Goal: Information Seeking & Learning: Check status

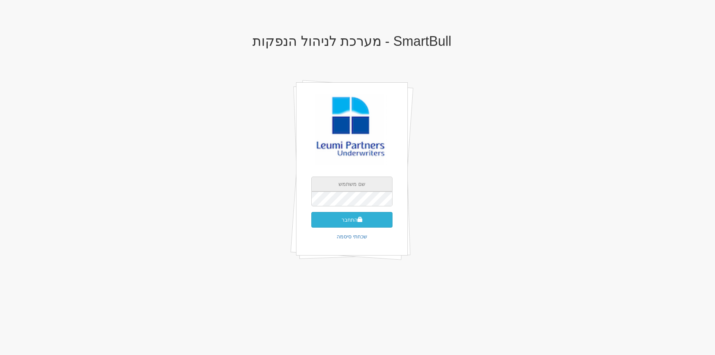
type input "[EMAIL_ADDRESS][DOMAIN_NAME]"
click at [352, 217] on button "התחבר" at bounding box center [351, 220] width 81 height 16
click at [340, 209] on input "text" at bounding box center [351, 210] width 81 height 15
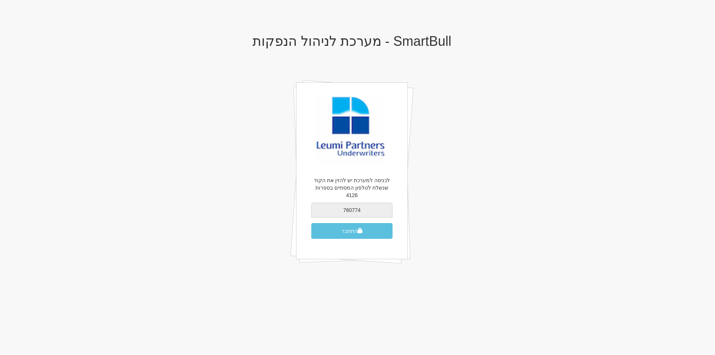
type input "760774"
click at [311, 223] on button "התחבר" at bounding box center [351, 231] width 81 height 16
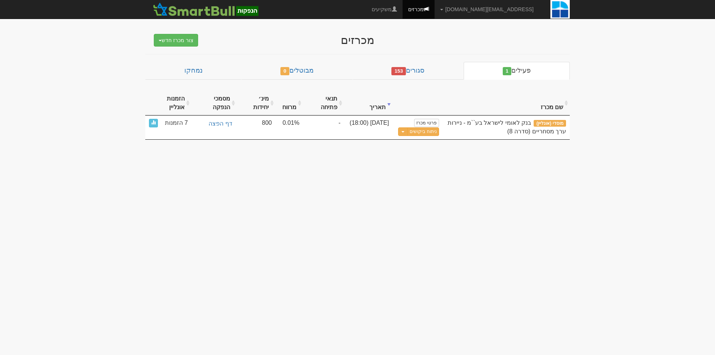
click at [413, 58] on div "מכרזים צור מכרז חדש מוסדי מוסדי מחתם אחר (ייבוא קובץ) ציבורי ללא מוסדי פעילים 1…" at bounding box center [358, 82] width 436 height 113
click at [422, 66] on link "סגורים 153" at bounding box center [408, 71] width 111 height 18
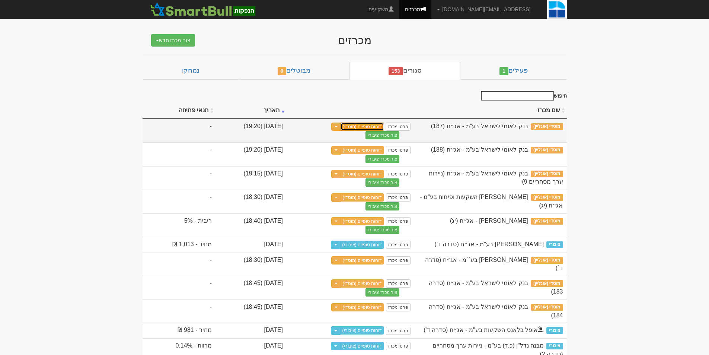
click at [385, 126] on link "דוחות סופיים (מוסדי)" at bounding box center [363, 126] width 44 height 8
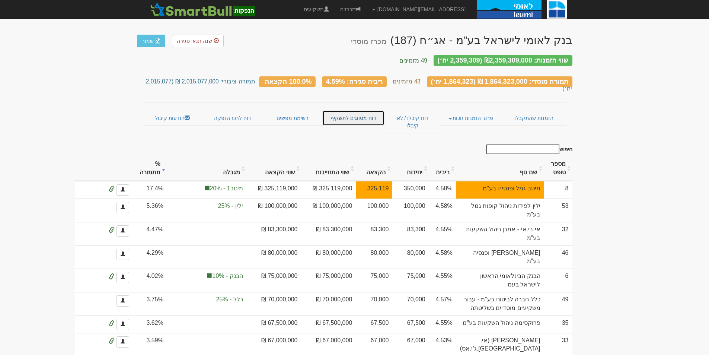
click at [362, 110] on link "דוח מסווגים לתשקיף" at bounding box center [353, 118] width 62 height 16
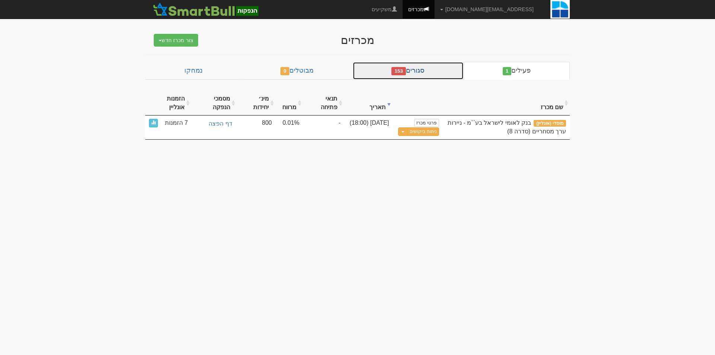
click at [403, 71] on span "153" at bounding box center [398, 71] width 15 height 8
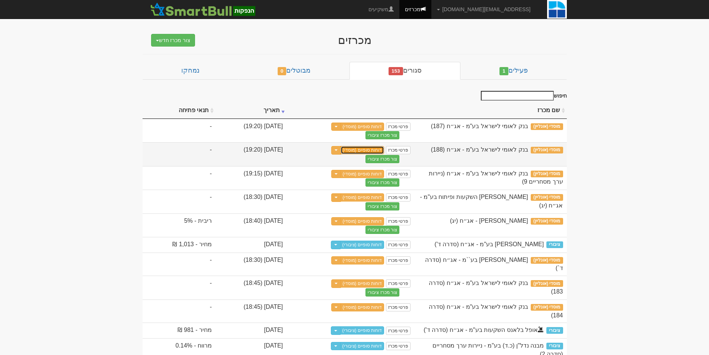
click at [385, 152] on link "דוחות סופיים (מוסדי)" at bounding box center [363, 150] width 44 height 8
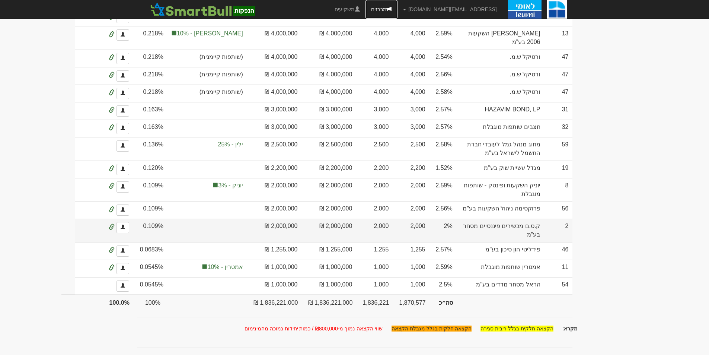
scroll to position [2010, 0]
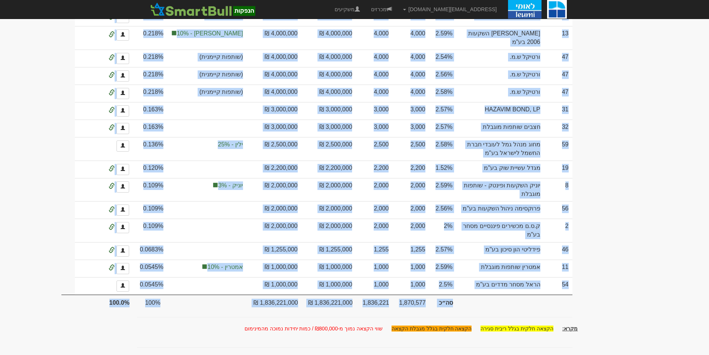
drag, startPoint x: 708, startPoint y: 336, endPoint x: 676, endPoint y: 111, distance: 227.6
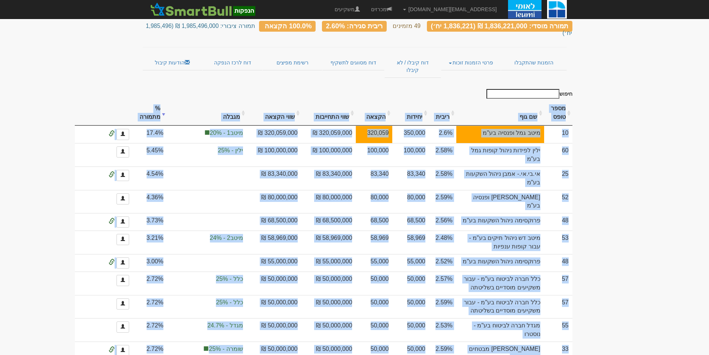
scroll to position [0, 0]
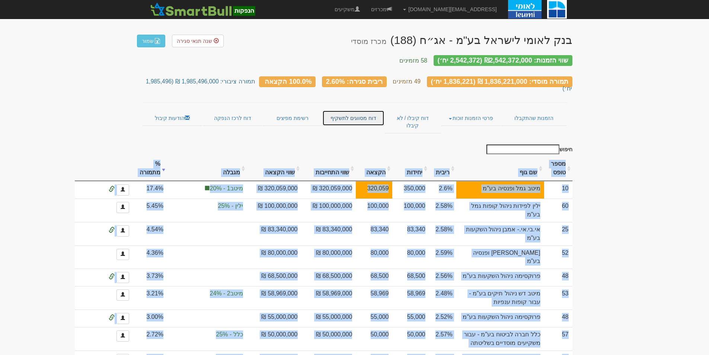
click at [359, 110] on link "דוח מסווגים לתשקיף" at bounding box center [353, 118] width 62 height 16
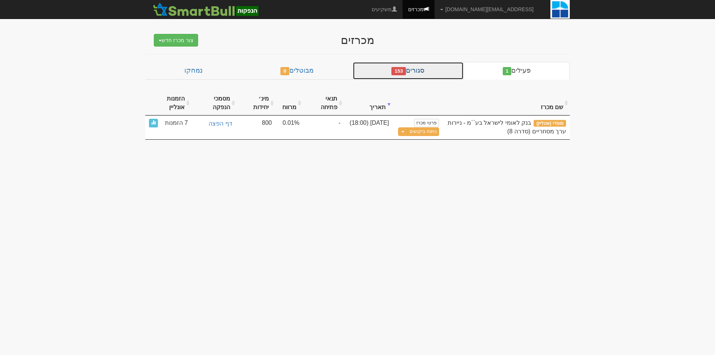
click at [406, 68] on span "153" at bounding box center [398, 71] width 15 height 8
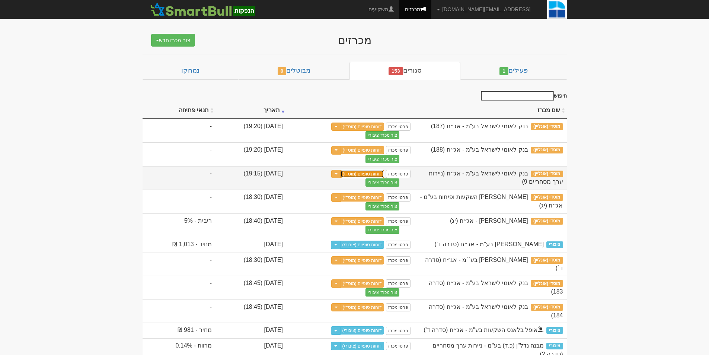
click at [385, 173] on link "דוחות סופיים (מוסדי)" at bounding box center [363, 174] width 44 height 8
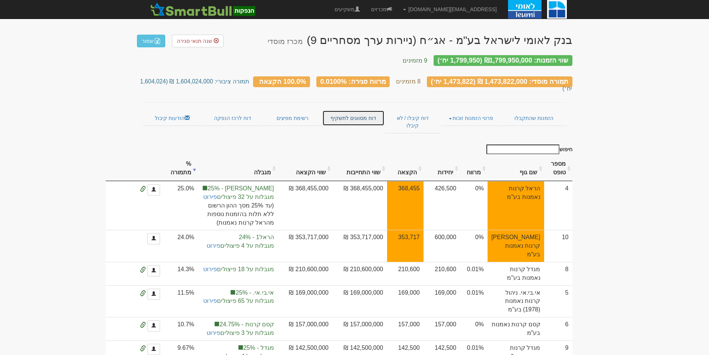
click at [335, 110] on link "דוח מסווגים לתשקיף" at bounding box center [353, 118] width 62 height 16
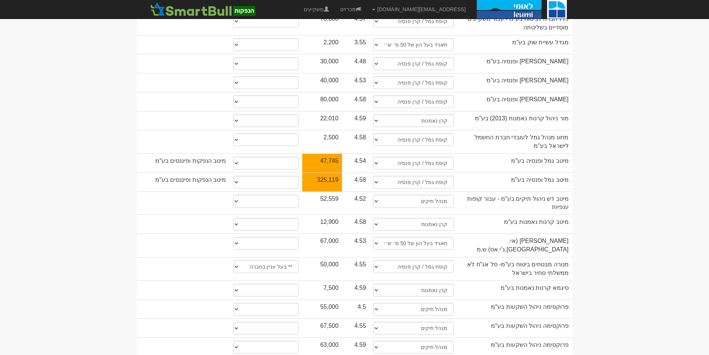
scroll to position [1115, 0]
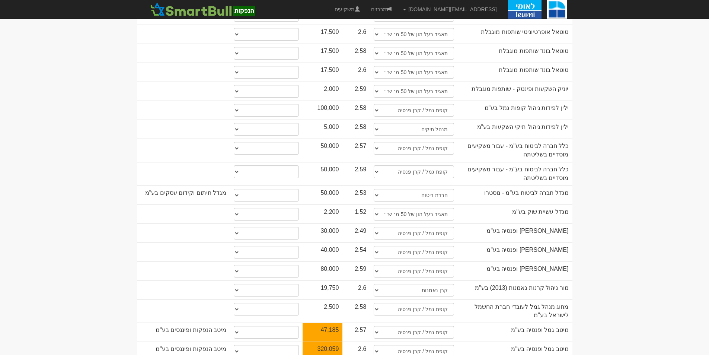
scroll to position [1162, 0]
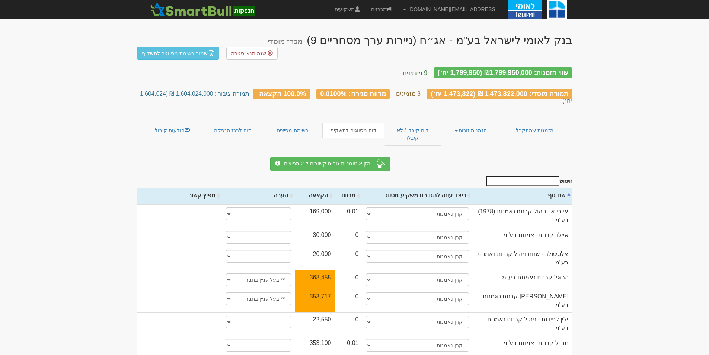
scroll to position [35, 0]
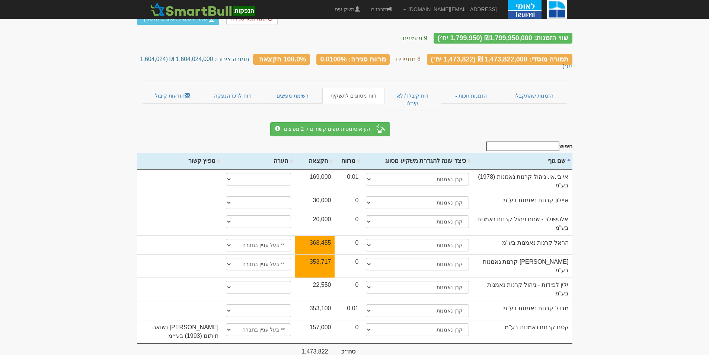
click at [136, 203] on body "[EMAIL_ADDRESS][DOMAIN_NAME] הגדרות חשבונות הנפקה תבניות הודעות קיבול X" at bounding box center [354, 180] width 709 height 430
drag, startPoint x: 616, startPoint y: 198, endPoint x: 523, endPoint y: 354, distance: 181.3
click at [616, 204] on body "[EMAIL_ADDRESS][DOMAIN_NAME] הגדרות חשבונות הנפקה תבניות הודעות קיבול X" at bounding box center [354, 180] width 709 height 430
